Goal: Information Seeking & Learning: Learn about a topic

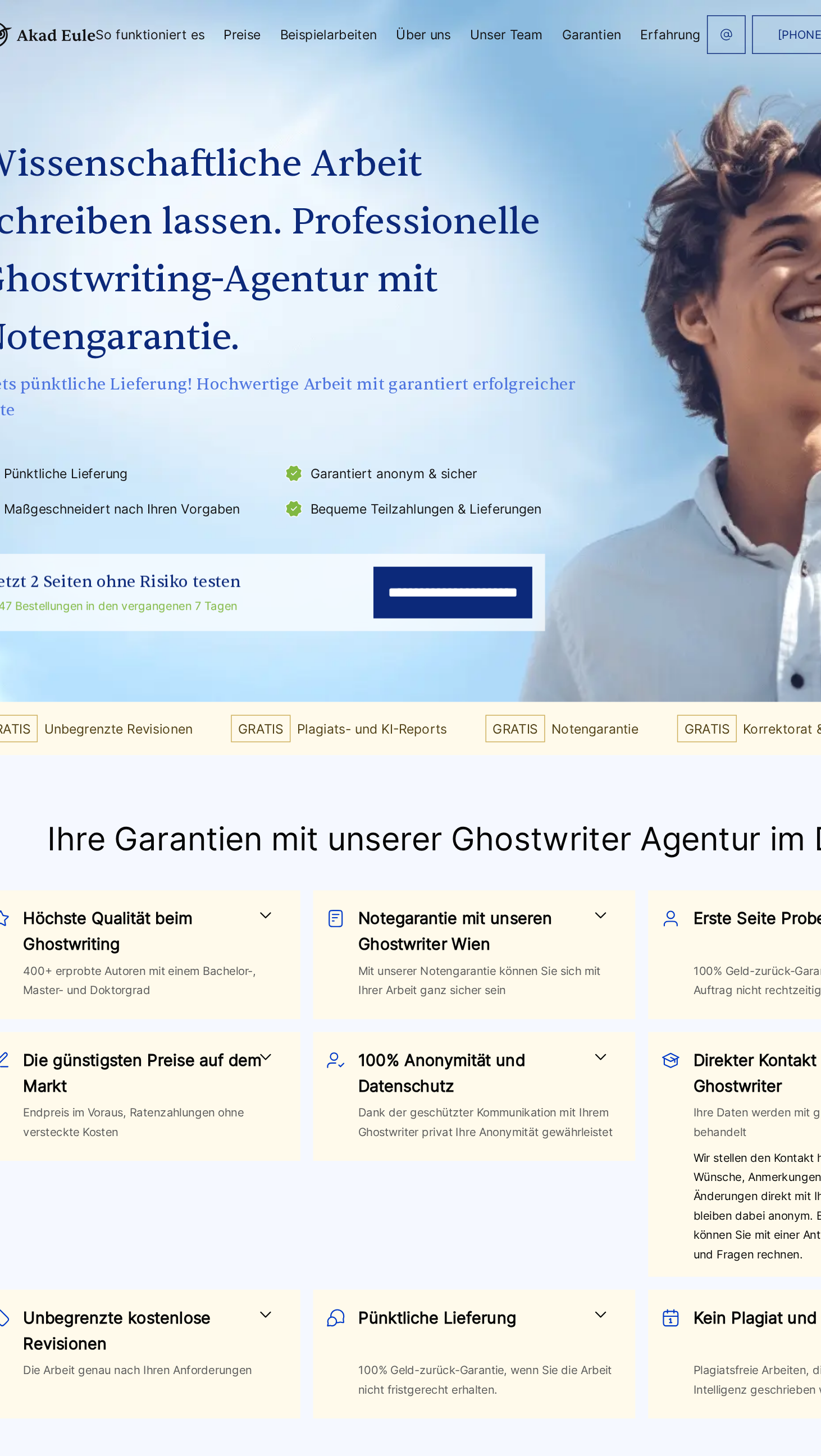
click at [328, 1] on header "[PHONE_NUMBER] Jetzt anfragen So funktioniert es Preise" at bounding box center [410, 24] width 821 height 49
click at [342, 22] on link "Beispielarbeiten" at bounding box center [309, 24] width 68 height 9
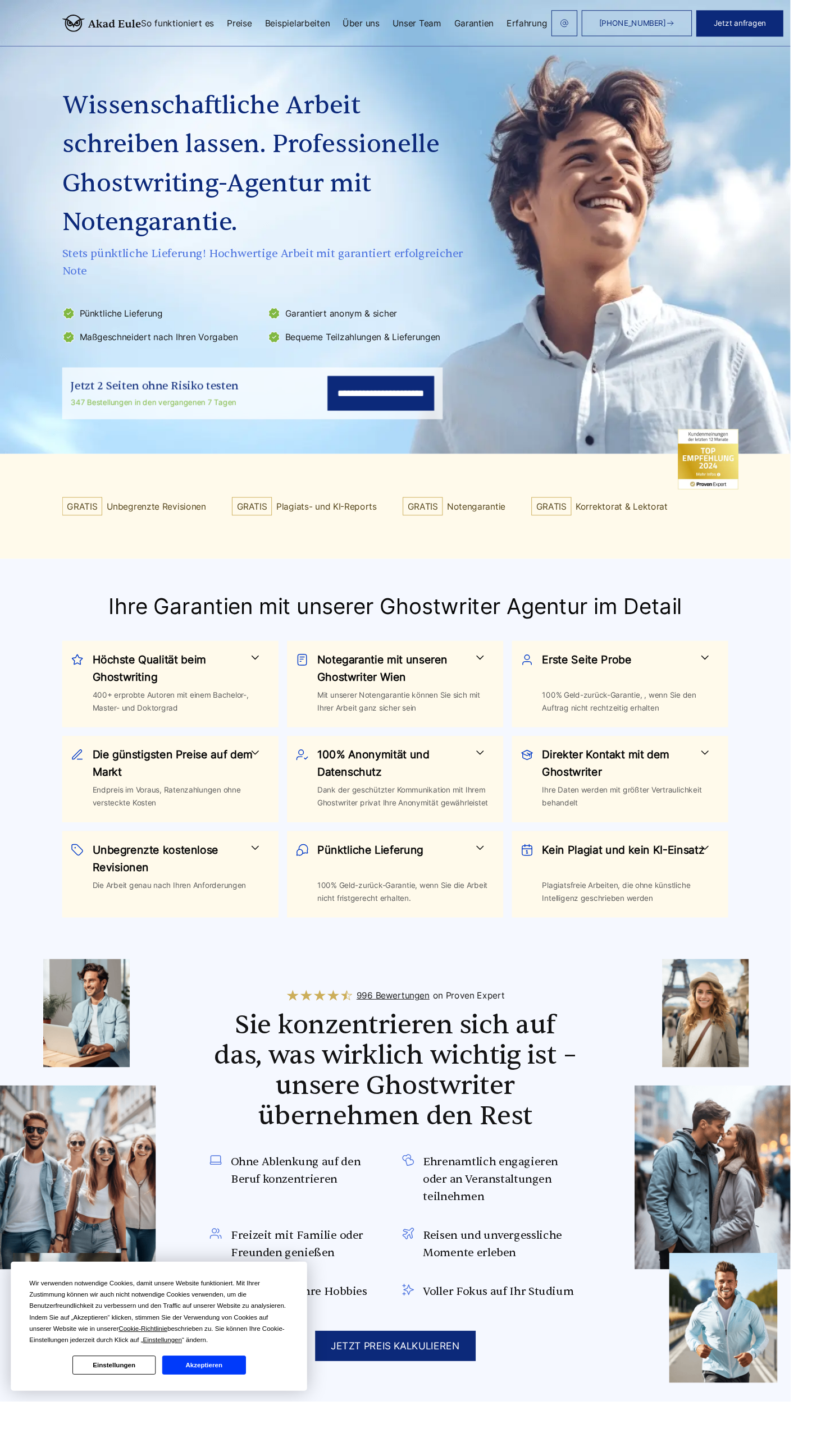
click at [342, 23] on link "Beispielarbeiten" at bounding box center [309, 24] width 68 height 9
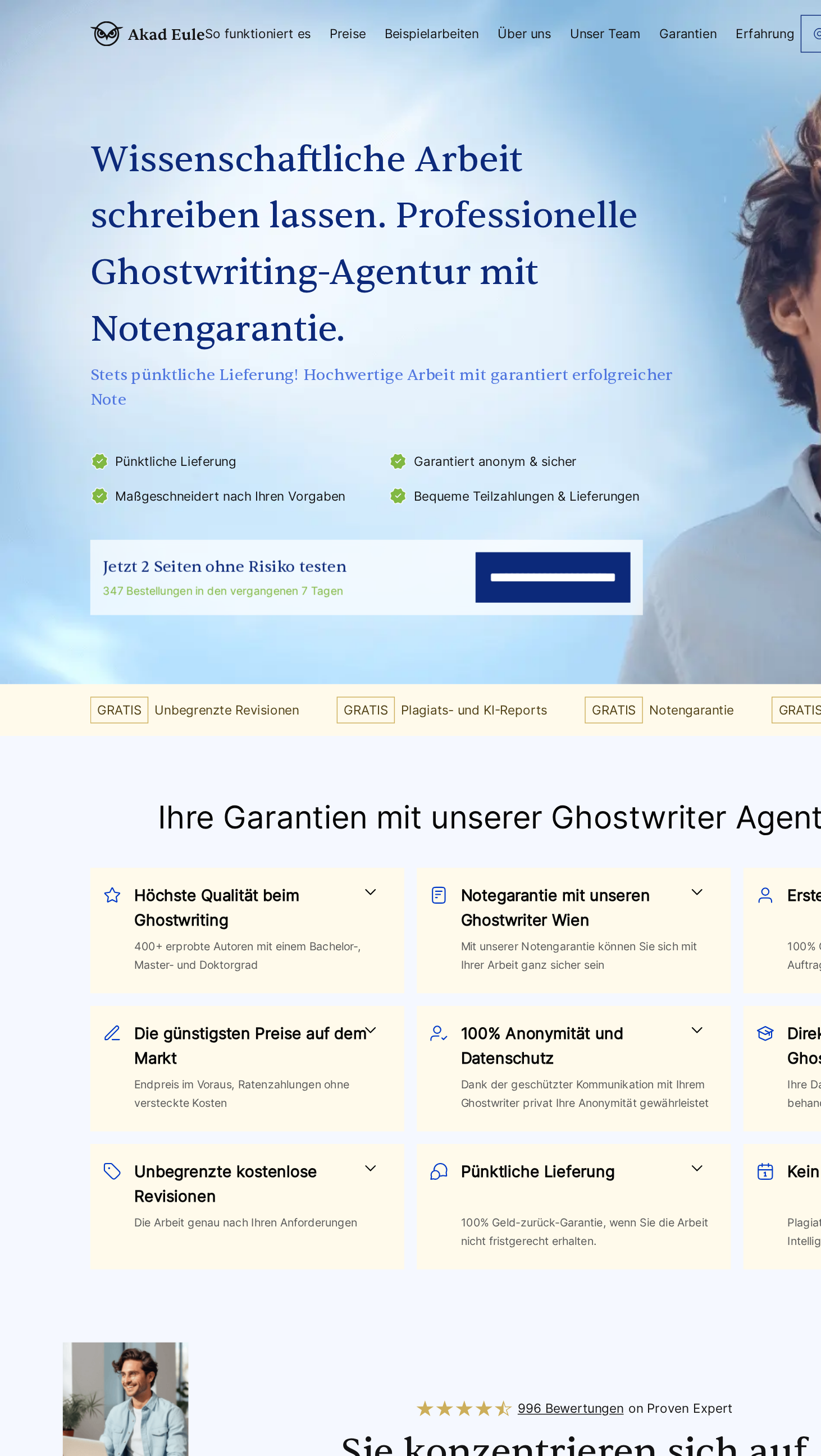
click at [340, 23] on link "Beispielarbeiten" at bounding box center [309, 24] width 68 height 9
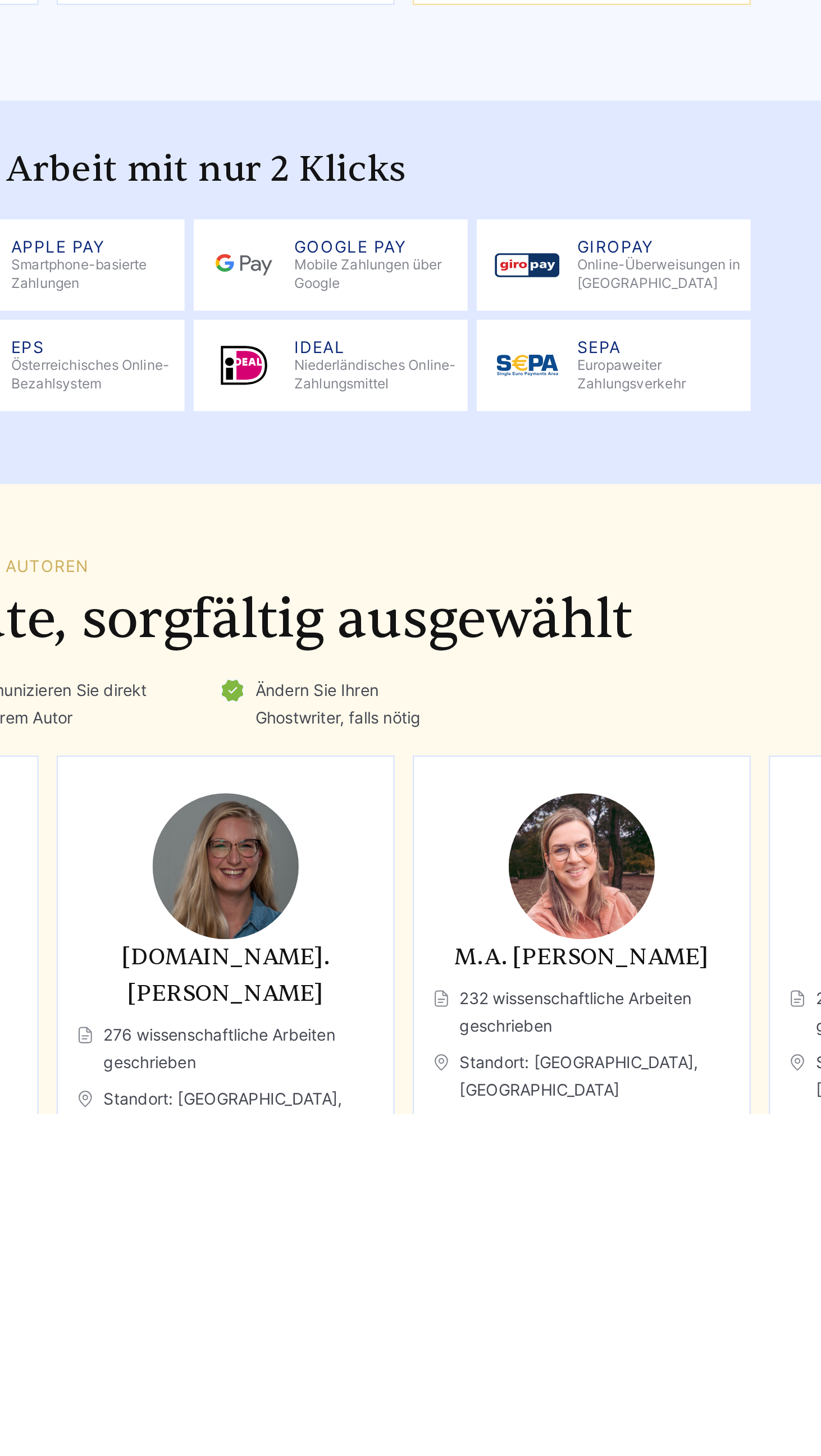
scroll to position [2028, 0]
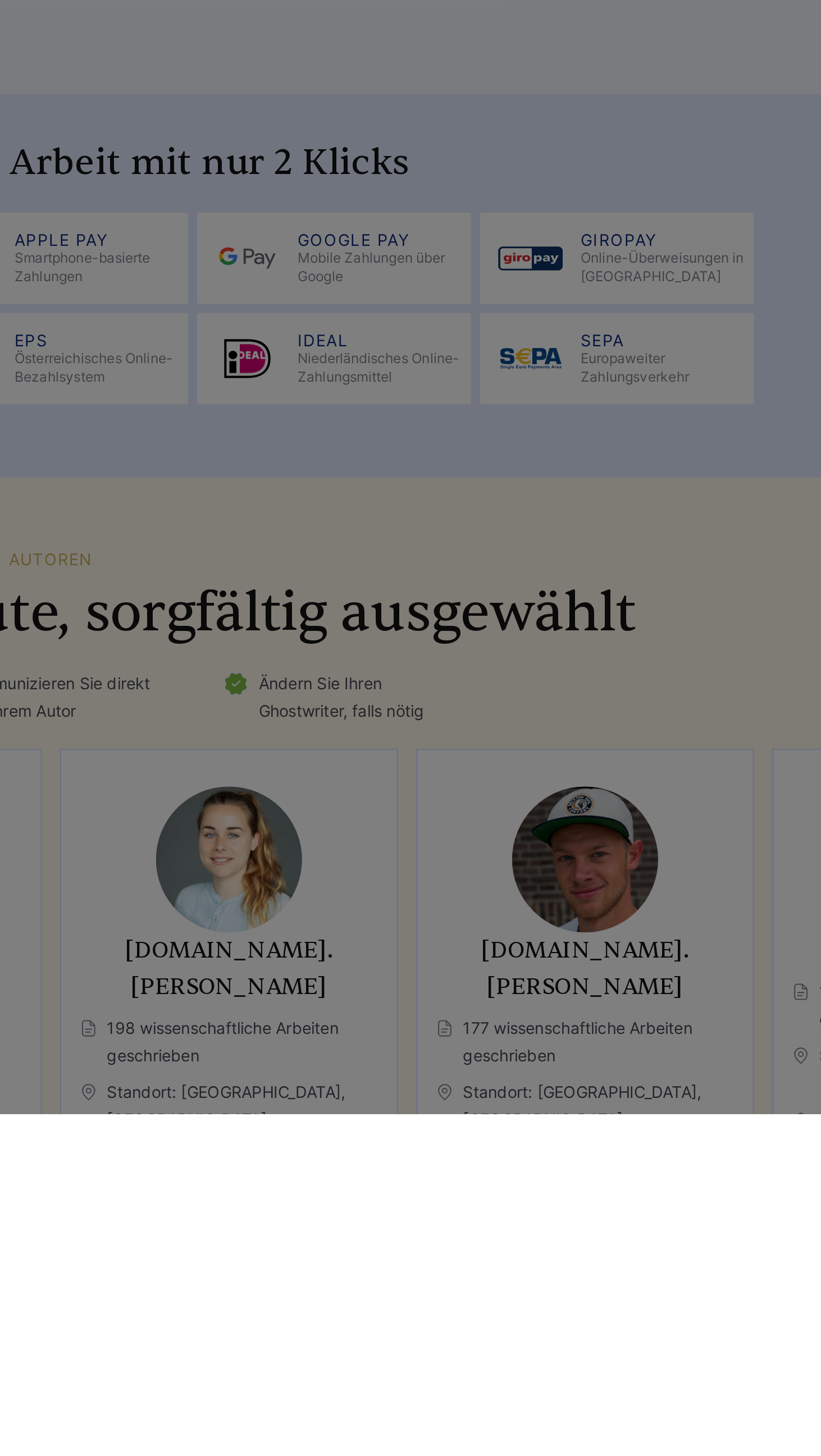
click at [724, 1232] on div "Kostenlose Sofort-Beratung! Haben Sie Fragen oder benötigen eine schnelle Einsc…" at bounding box center [410, 728] width 821 height 1456
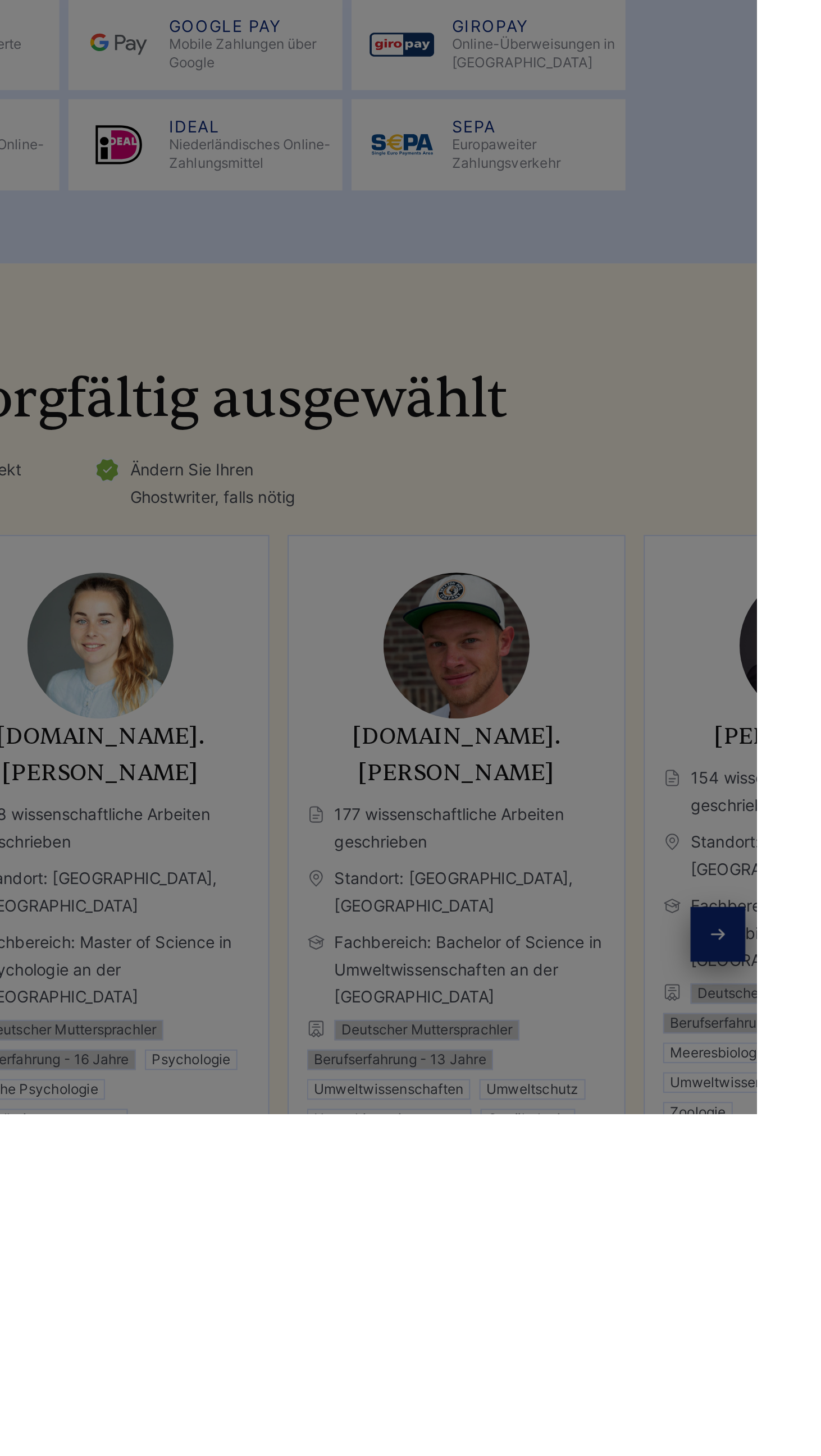
scroll to position [2150, 0]
